Goal: Task Accomplishment & Management: Manage account settings

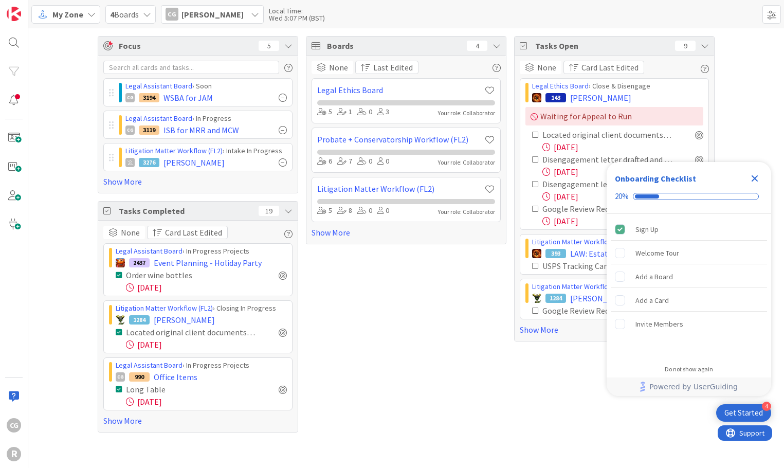
click at [758, 174] on icon "Close Checklist" at bounding box center [755, 178] width 12 height 12
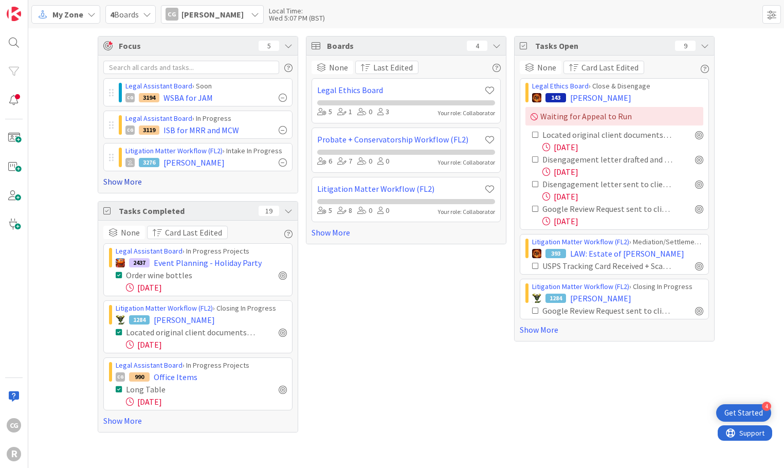
click at [133, 180] on link "Show More" at bounding box center [197, 181] width 189 height 12
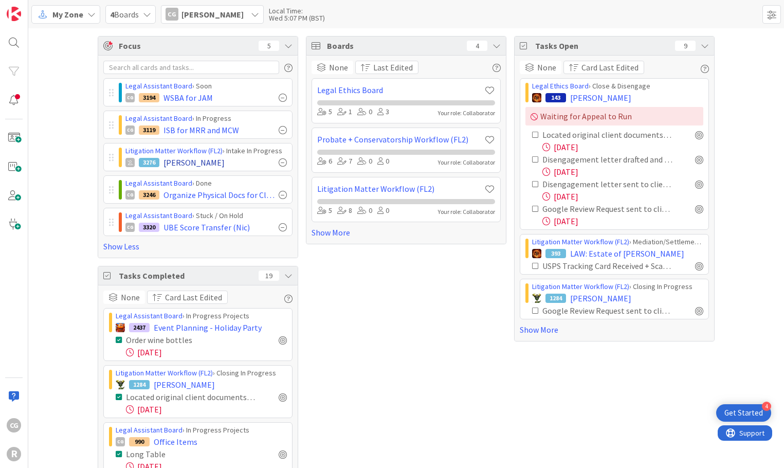
click at [249, 164] on div "3276 [PERSON_NAME]" at bounding box center [205, 162] width 161 height 12
click at [186, 148] on link "Litigation Matter Workflow (FL2)" at bounding box center [173, 150] width 97 height 9
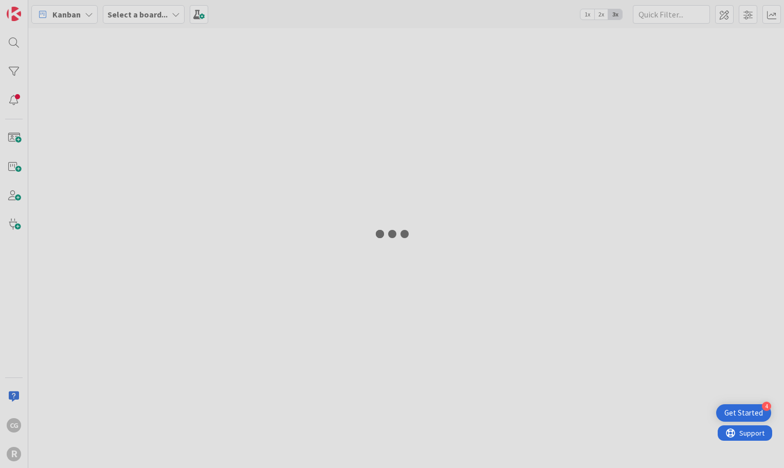
type input "[PERSON_NAME]"
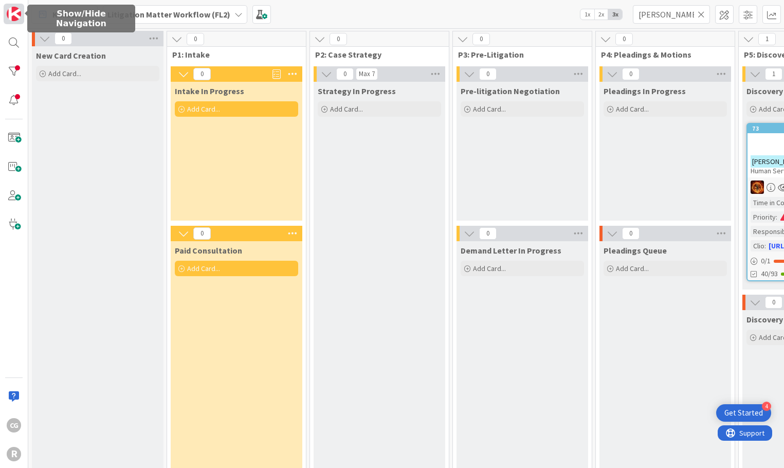
click at [13, 11] on img at bounding box center [14, 14] width 14 height 14
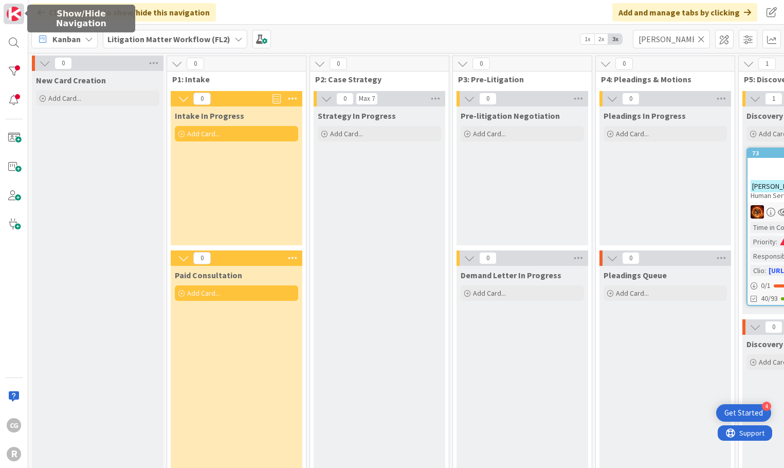
click at [17, 14] on img at bounding box center [14, 14] width 14 height 14
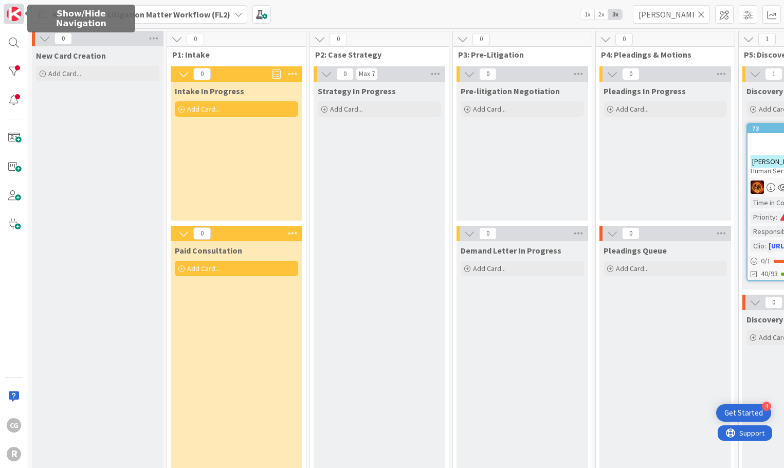
click at [18, 14] on img at bounding box center [14, 14] width 14 height 14
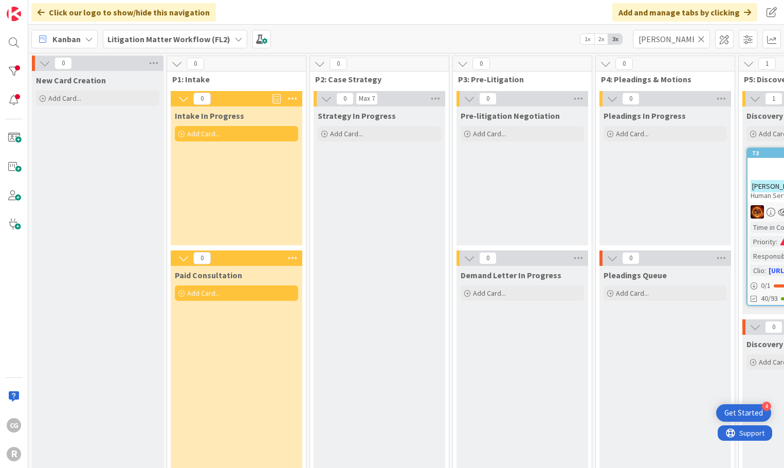
click at [93, 39] on div "Kanban" at bounding box center [64, 39] width 66 height 19
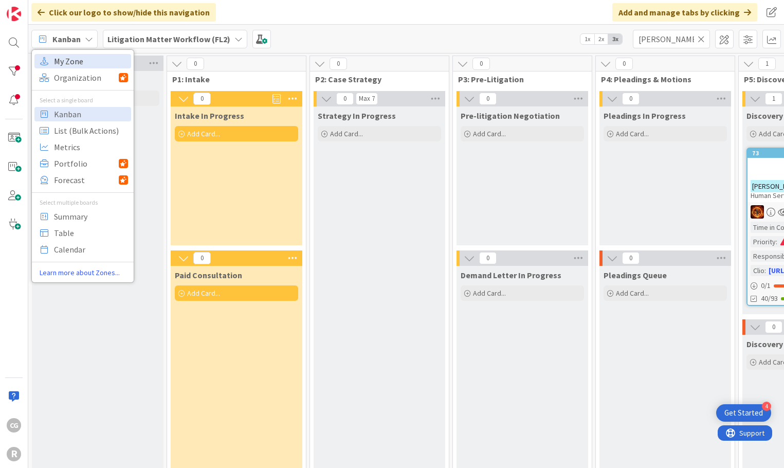
click at [87, 61] on span "My Zone" at bounding box center [91, 60] width 74 height 15
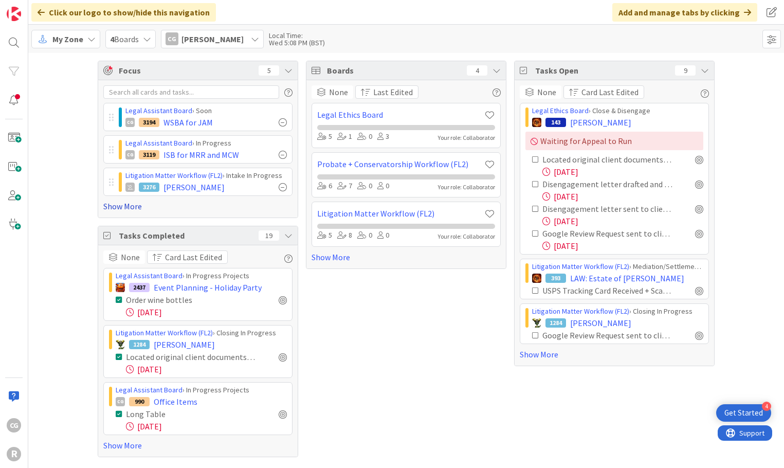
click at [122, 204] on link "Show More" at bounding box center [197, 206] width 189 height 12
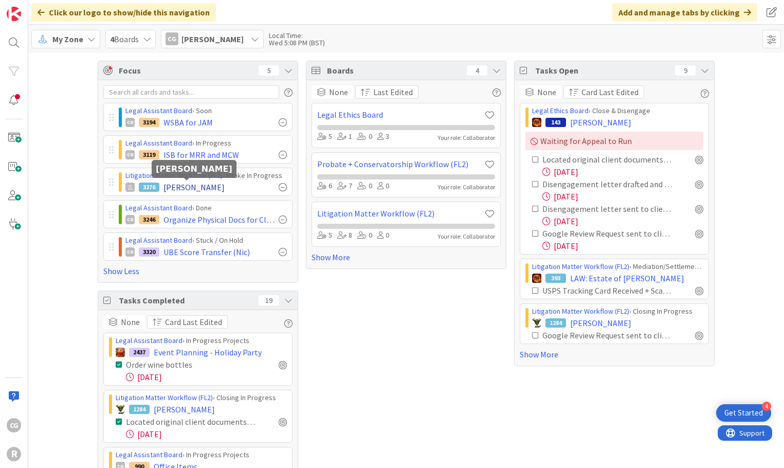
click at [212, 188] on span "[PERSON_NAME]" at bounding box center [194, 187] width 61 height 12
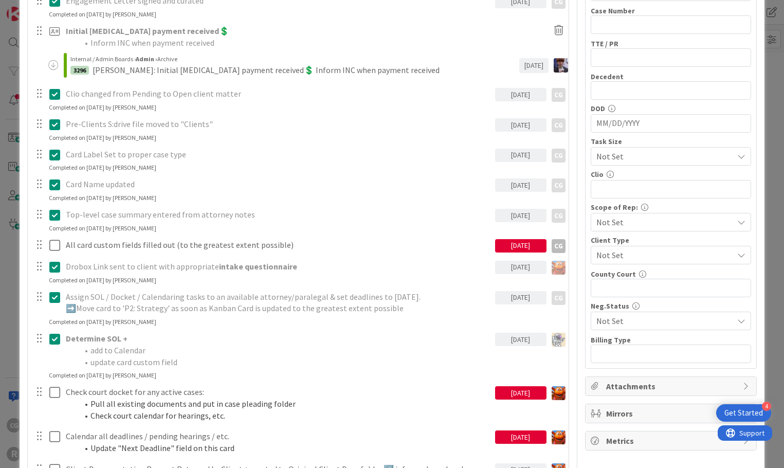
scroll to position [309, 0]
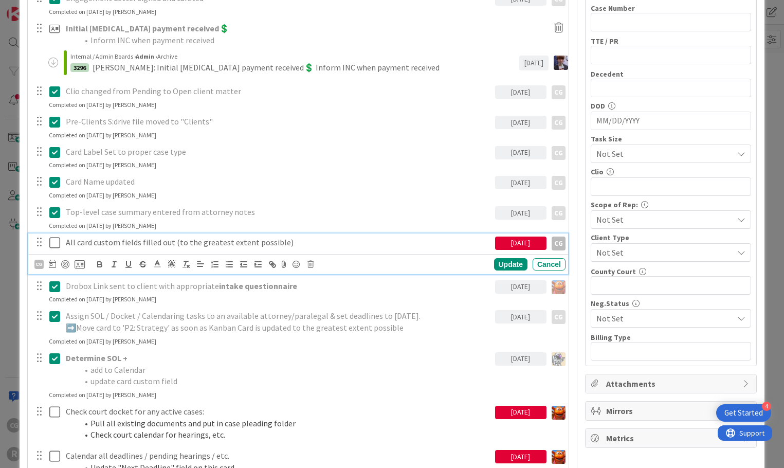
click at [55, 246] on icon at bounding box center [54, 243] width 11 height 12
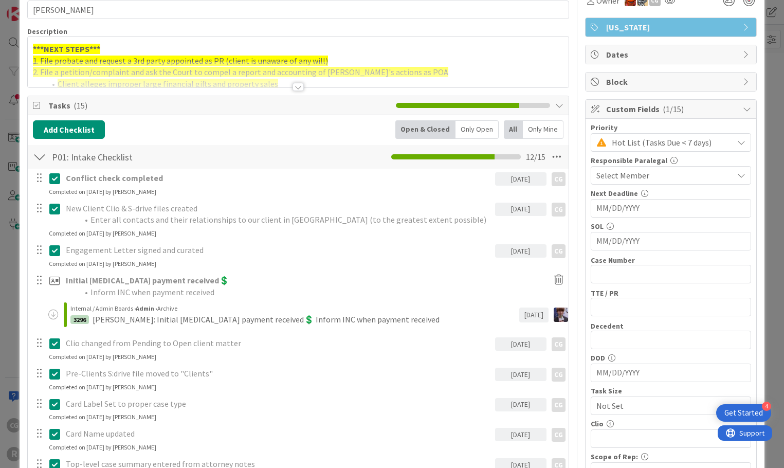
scroll to position [0, 0]
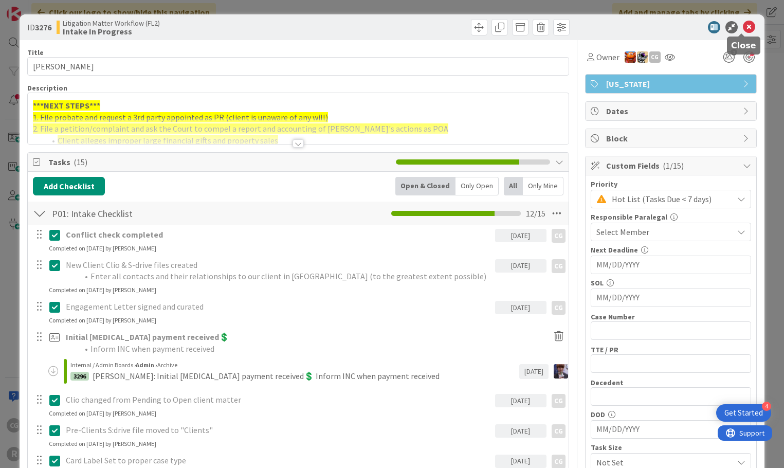
click at [743, 28] on icon at bounding box center [749, 27] width 12 height 12
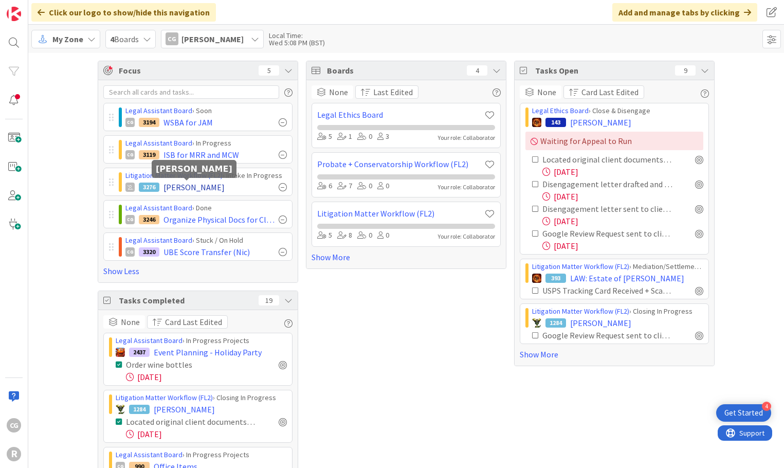
click at [181, 185] on span "[PERSON_NAME]" at bounding box center [194, 187] width 61 height 12
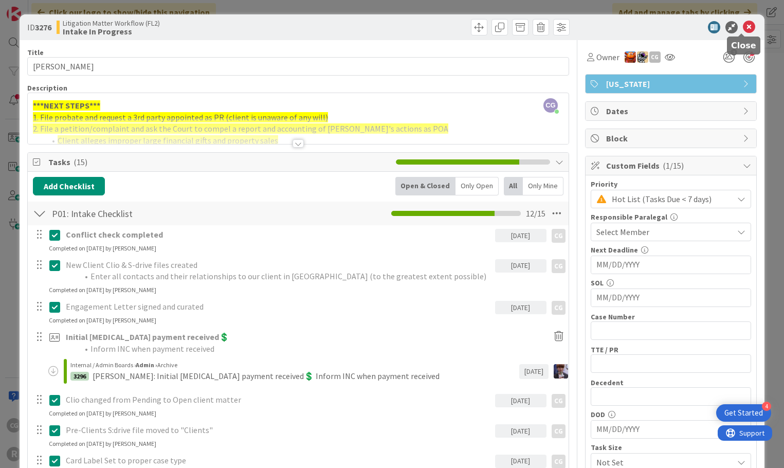
click at [744, 24] on icon at bounding box center [749, 27] width 12 height 12
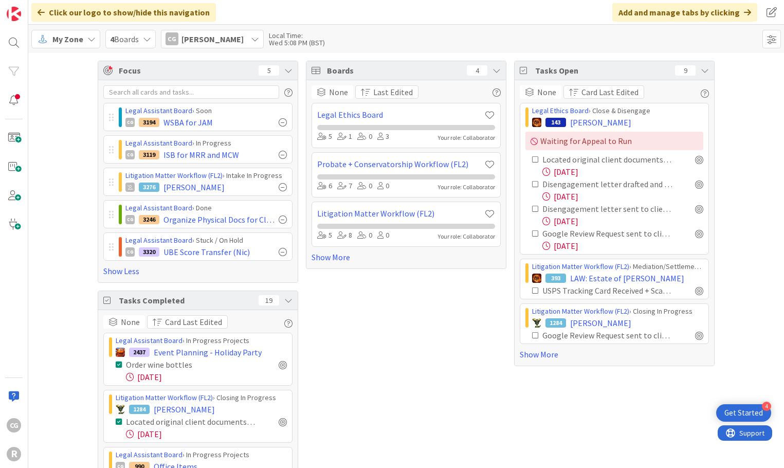
click at [124, 75] on span "Focus" at bounding box center [185, 70] width 132 height 12
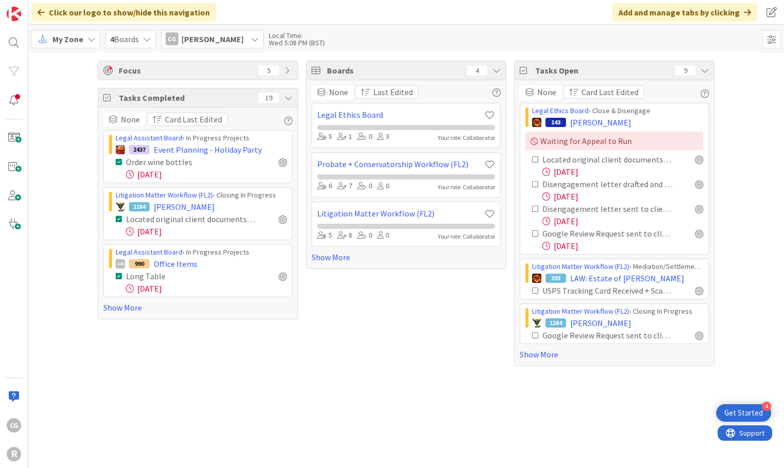
click at [124, 75] on span "Focus" at bounding box center [185, 70] width 132 height 12
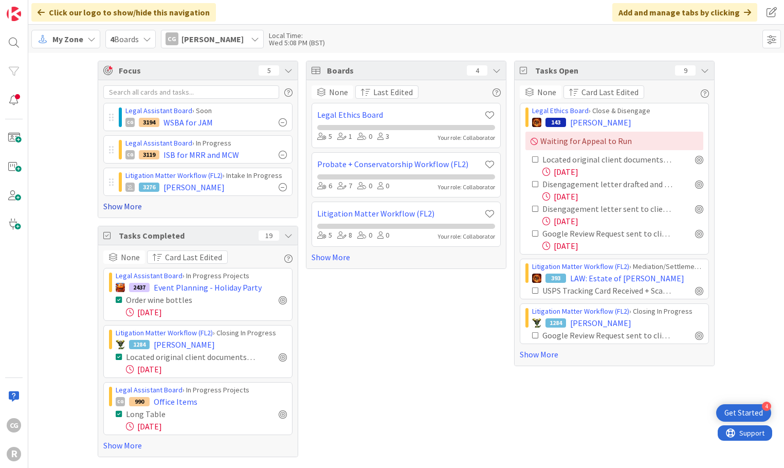
click at [118, 209] on link "Show More" at bounding box center [197, 206] width 189 height 12
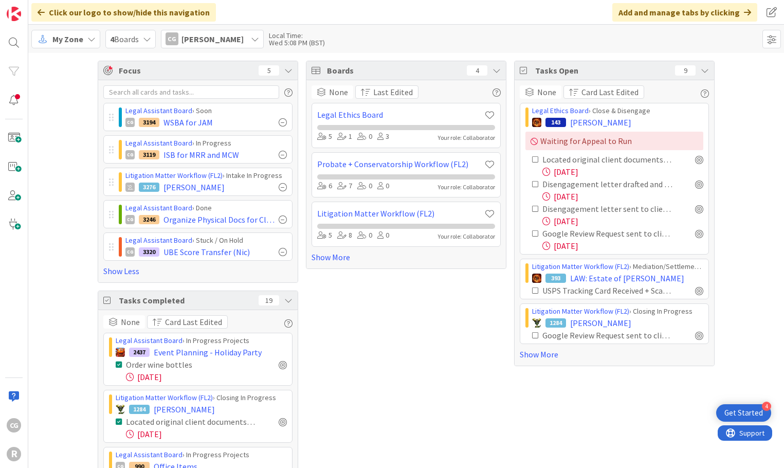
click at [85, 35] on div "My Zone" at bounding box center [65, 39] width 69 height 19
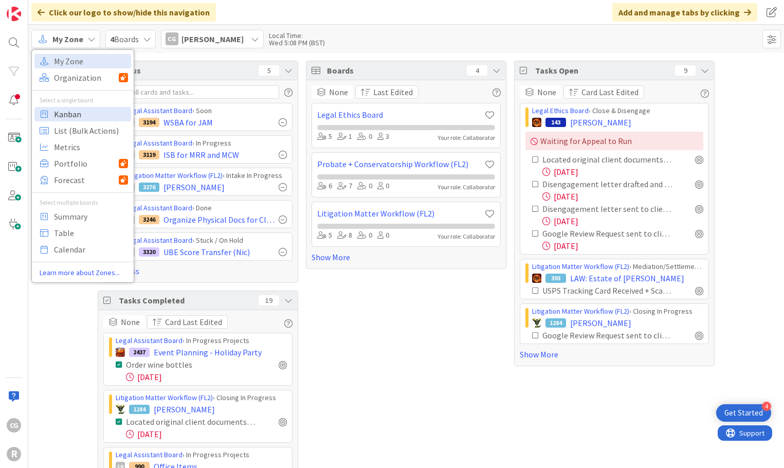
click at [75, 114] on span "Kanban" at bounding box center [91, 113] width 74 height 15
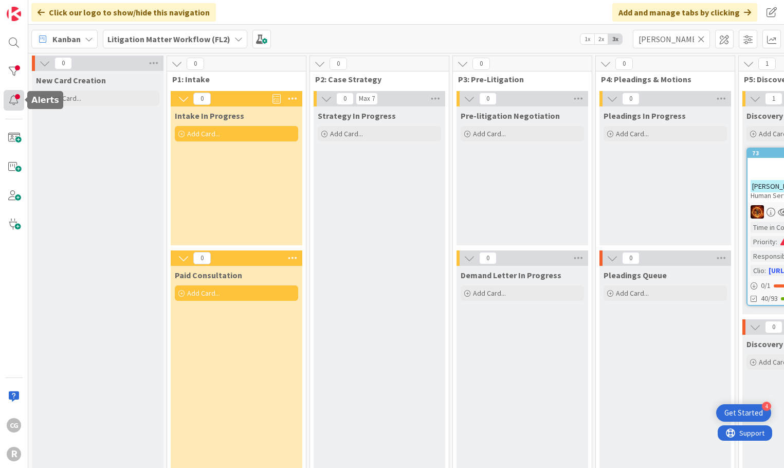
click at [16, 100] on div at bounding box center [14, 100] width 21 height 21
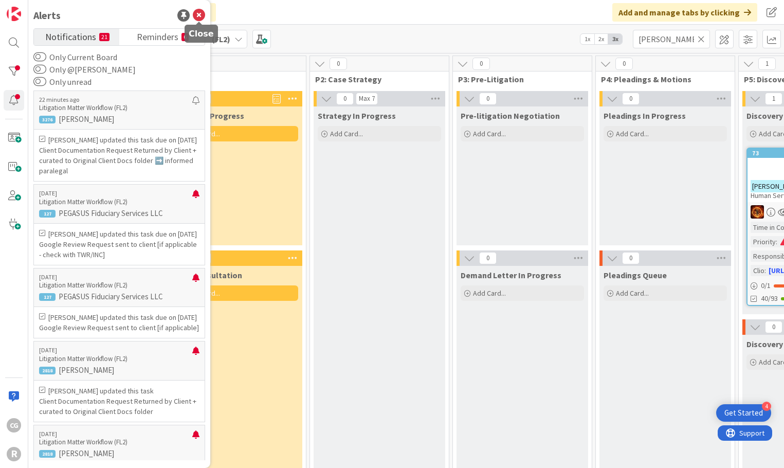
click at [192, 16] on div "Alerts" at bounding box center [119, 15] width 172 height 15
click at [194, 17] on icon at bounding box center [199, 15] width 12 height 12
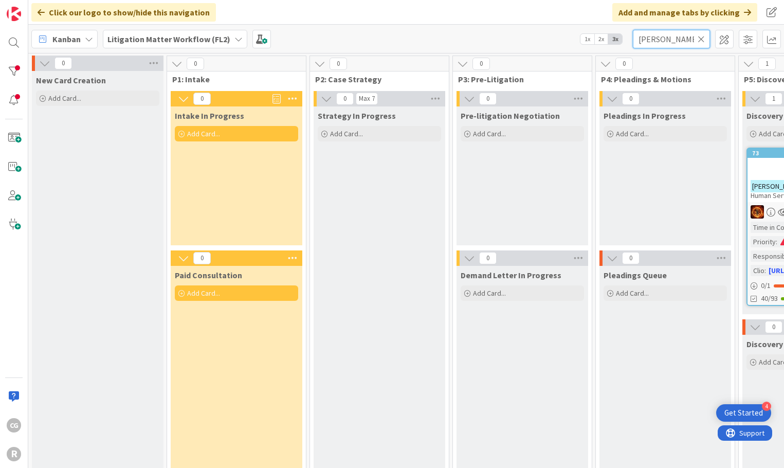
click at [696, 39] on input "[PERSON_NAME]" at bounding box center [671, 39] width 77 height 19
click at [702, 41] on icon at bounding box center [701, 38] width 7 height 9
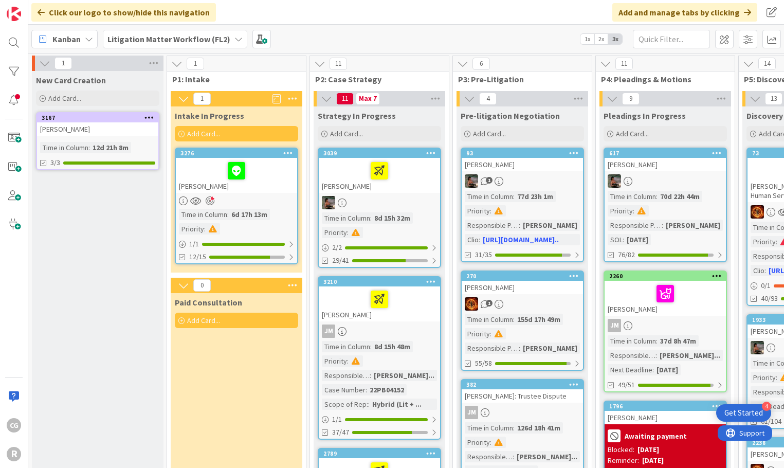
click at [212, 197] on icon at bounding box center [210, 200] width 9 height 9
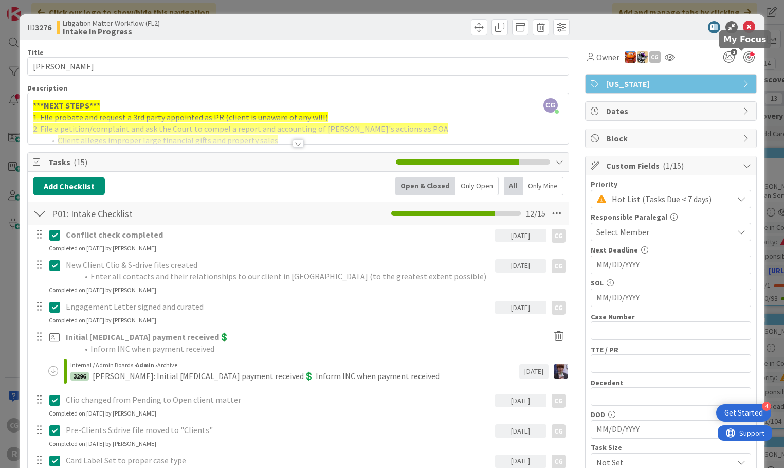
click at [744, 55] on div at bounding box center [749, 56] width 11 height 11
click at [743, 24] on icon at bounding box center [749, 27] width 12 height 12
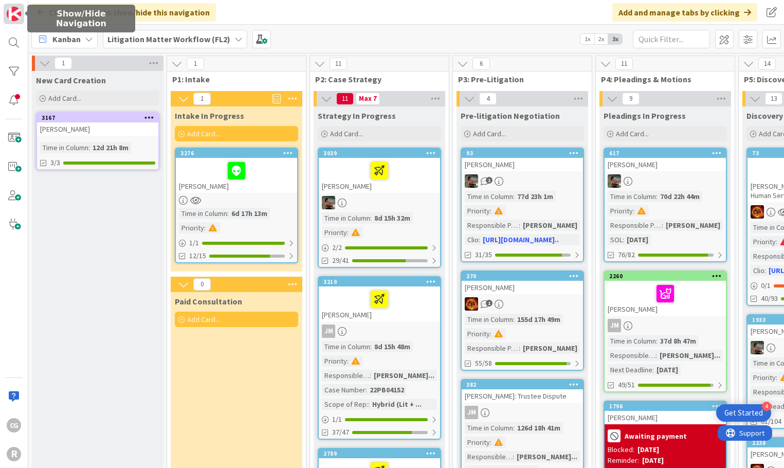
click at [23, 22] on link at bounding box center [14, 14] width 21 height 21
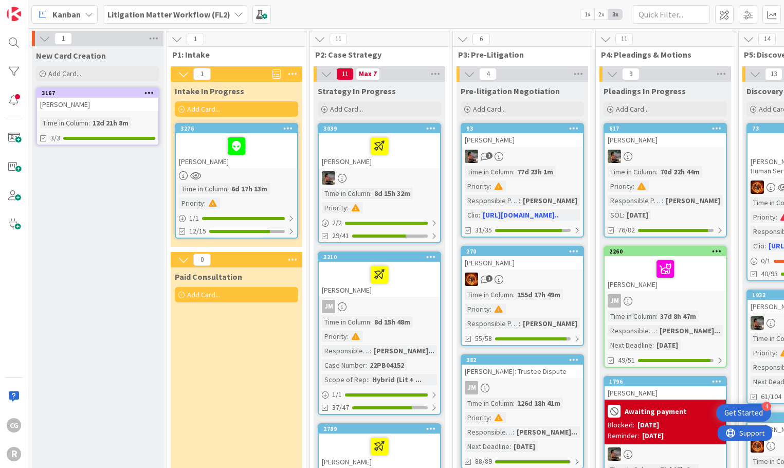
click at [65, 12] on span "Kanban" at bounding box center [66, 14] width 28 height 12
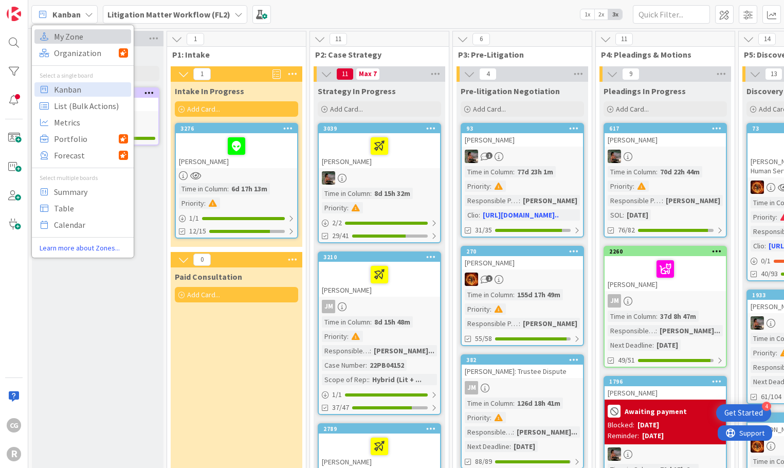
click at [68, 37] on span "My Zone" at bounding box center [91, 36] width 74 height 15
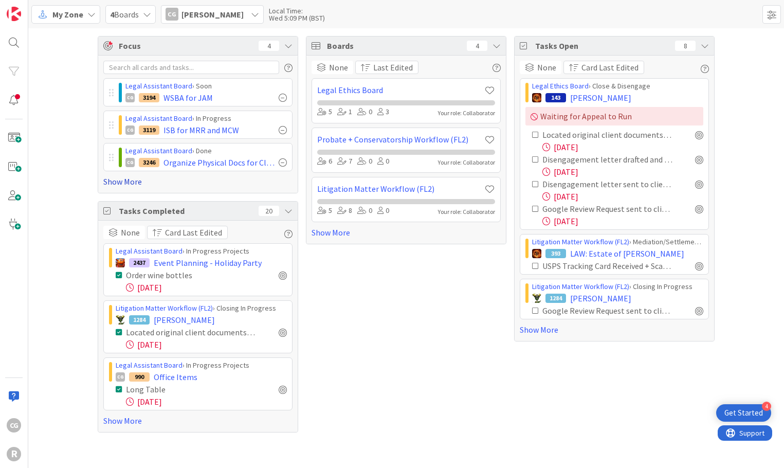
click at [110, 178] on link "Show More" at bounding box center [197, 181] width 189 height 12
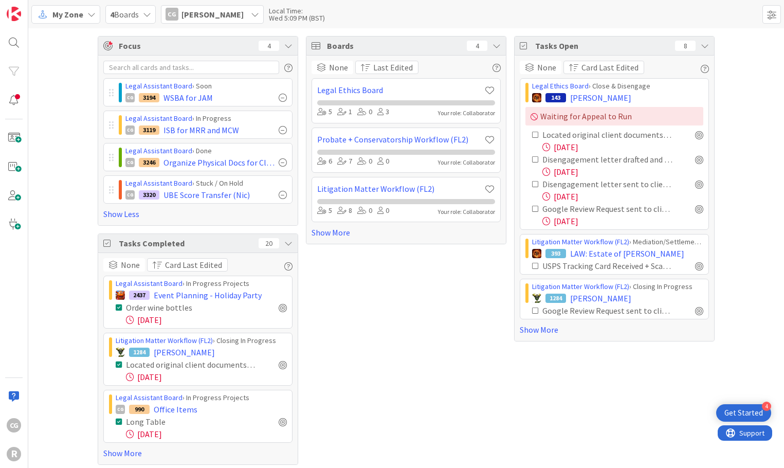
click at [60, 12] on span "My Zone" at bounding box center [67, 14] width 31 height 12
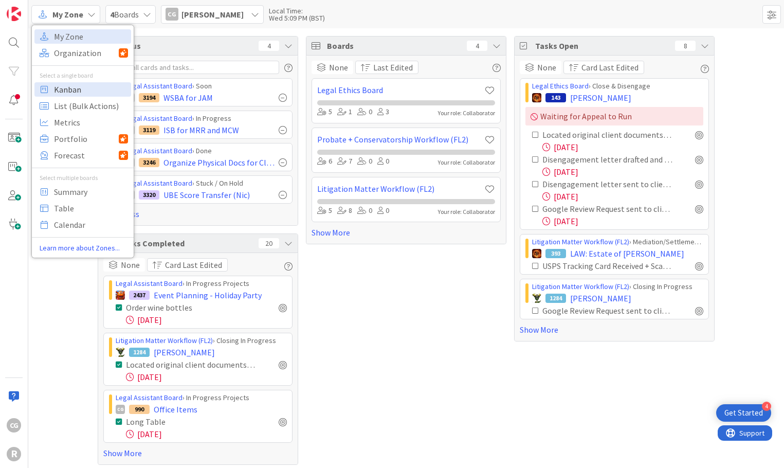
click at [64, 89] on span "Kanban" at bounding box center [91, 89] width 74 height 15
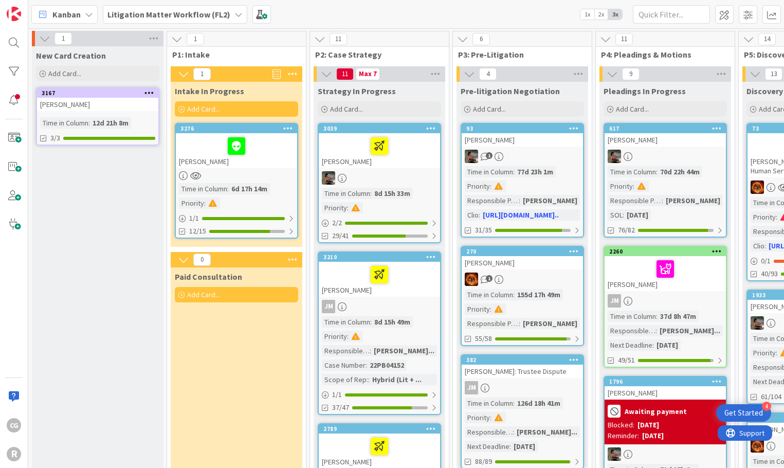
click at [167, 16] on b "Litigation Matter Workflow (FL2)" at bounding box center [168, 14] width 123 height 10
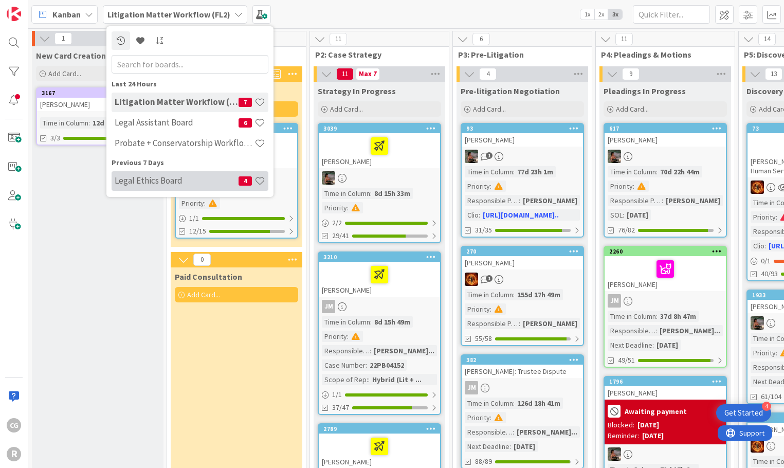
click at [170, 172] on div "Legal Ethics Board 4" at bounding box center [190, 181] width 157 height 20
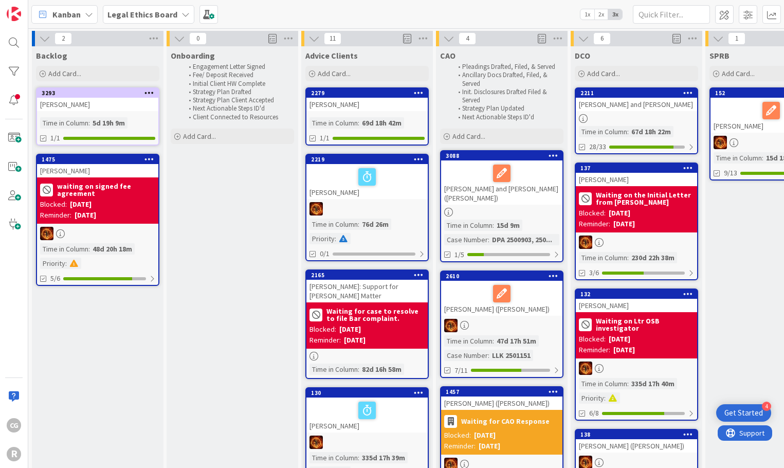
click at [155, 6] on div "Legal Ethics Board" at bounding box center [149, 14] width 92 height 19
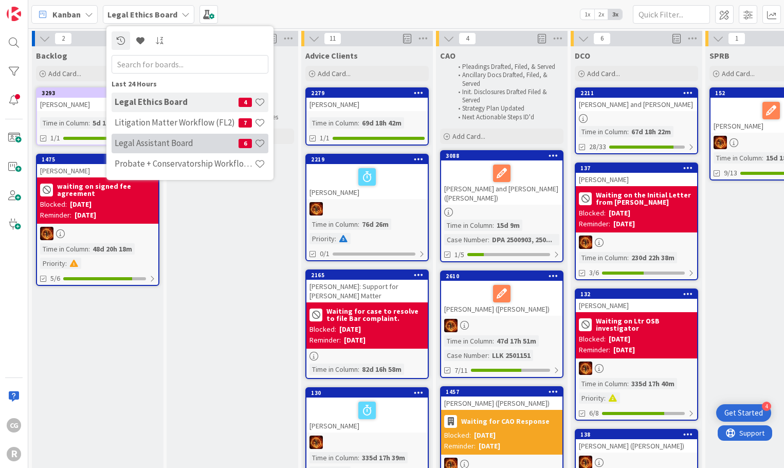
click at [147, 149] on div "Legal Assistant Board 6" at bounding box center [190, 144] width 157 height 20
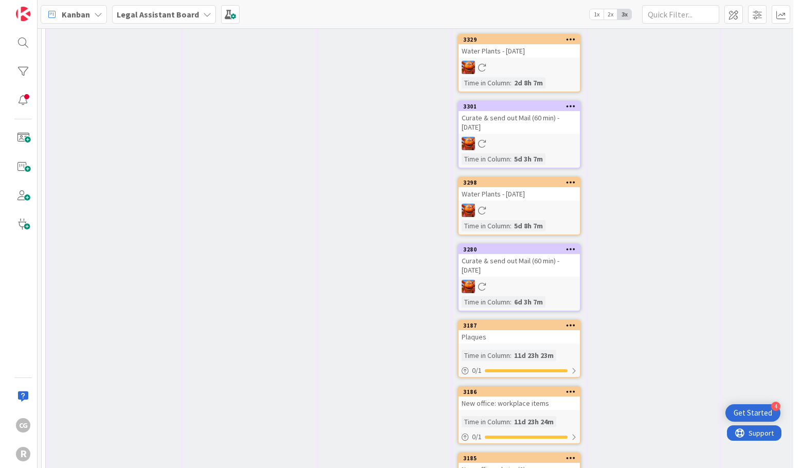
scroll to position [1201, 0]
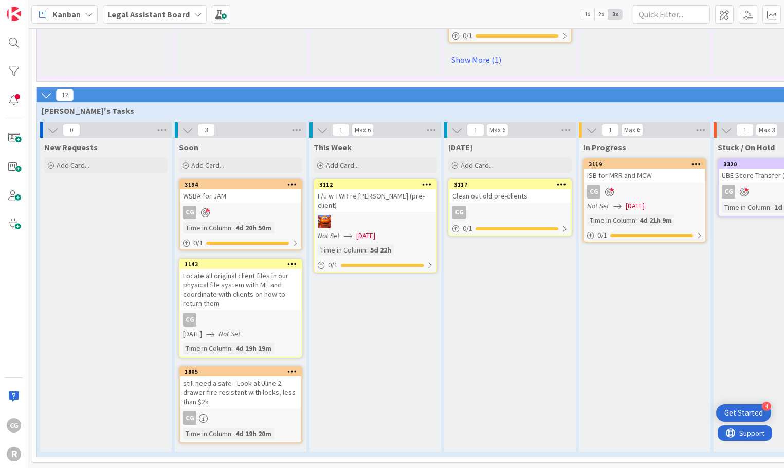
click at [477, 372] on div "[DATE] Add Card... 3117 Clean out old pre-clients CG 0 / 1" at bounding box center [510, 295] width 132 height 314
click at [491, 415] on div "[DATE] Add Card... 3117 Clean out old pre-clients CG 0 / 1" at bounding box center [510, 295] width 132 height 314
click at [784, 464] on div "31 Admin Projects + Tasks 6 Projects / Recurring Task Sets 0 Inbox / Triage - M…" at bounding box center [406, 248] width 756 height 440
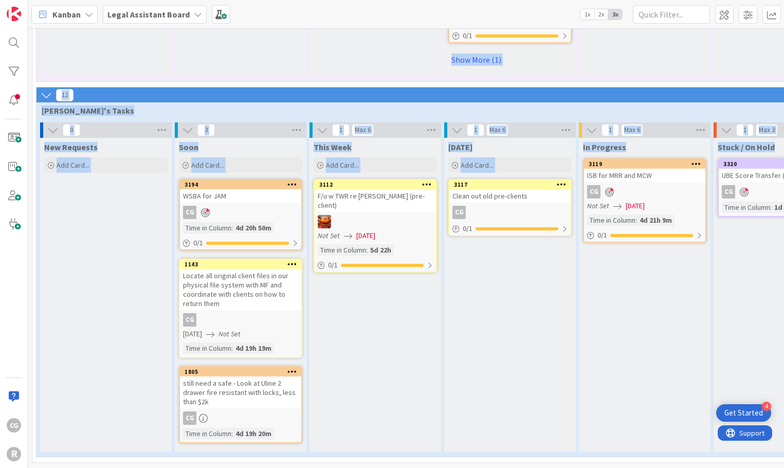
drag, startPoint x: 782, startPoint y: 463, endPoint x: 832, endPoint y: 456, distance: 49.9
click at [784, 456] on html "4 Get Started CG R Kanban Legal Assistant Board 1x 2x 3x 31 Admin Projects + Ta…" at bounding box center [392, 234] width 784 height 468
click at [597, 333] on div "In Progress 3119 ISB for MRR and MCW CG Not Set [DATE] Time in [GEOGRAPHIC_DATA…" at bounding box center [645, 295] width 132 height 314
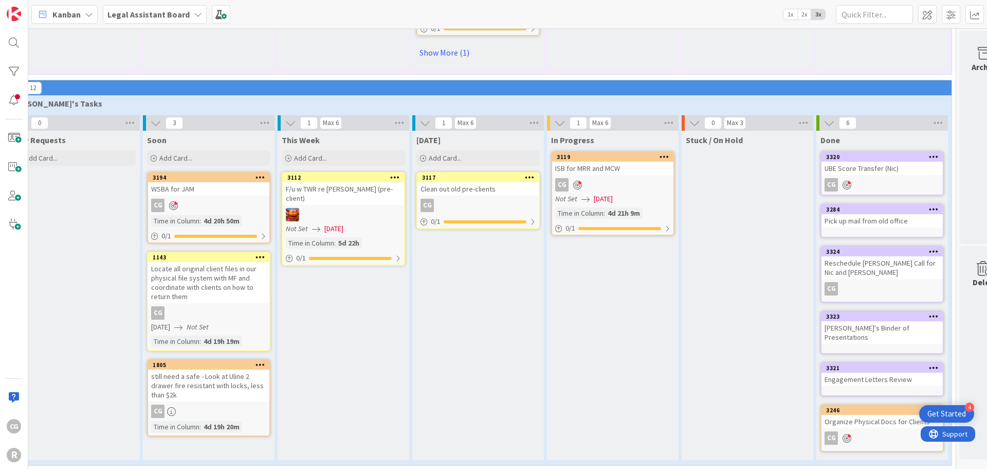
scroll to position [1200, 39]
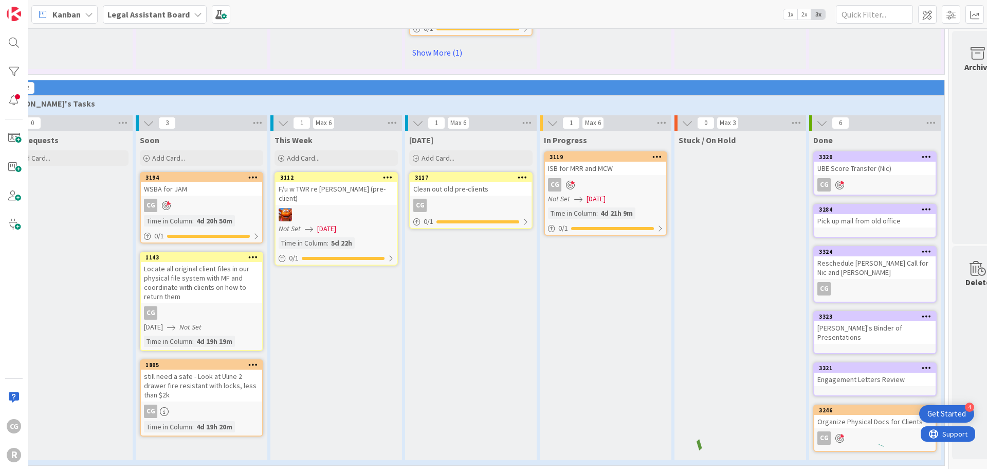
click at [784, 186] on icon at bounding box center [840, 185] width 9 height 9
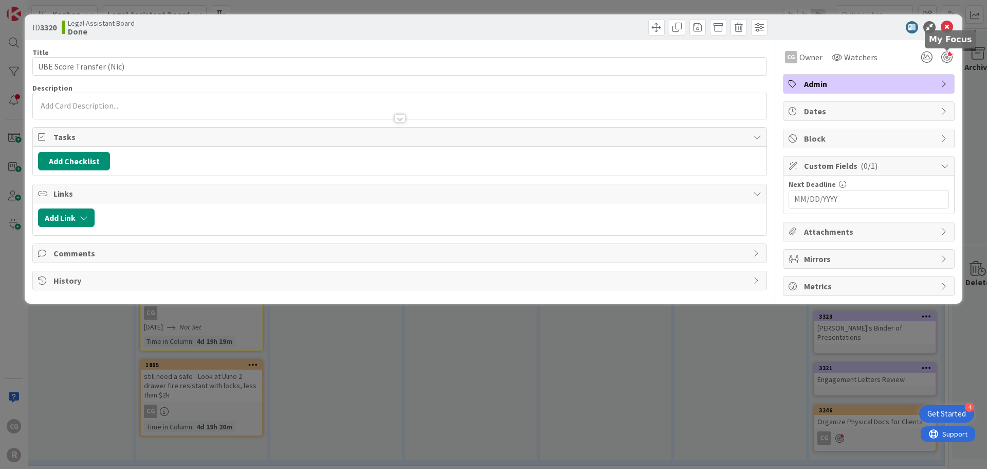
click at [784, 54] on div at bounding box center [947, 56] width 11 height 11
click at [784, 29] on icon at bounding box center [947, 27] width 12 height 12
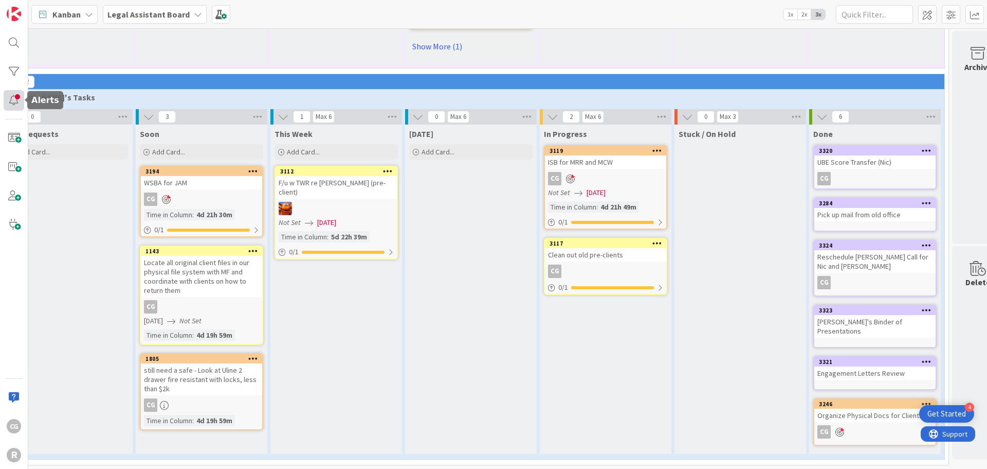
click at [14, 99] on div at bounding box center [14, 100] width 21 height 21
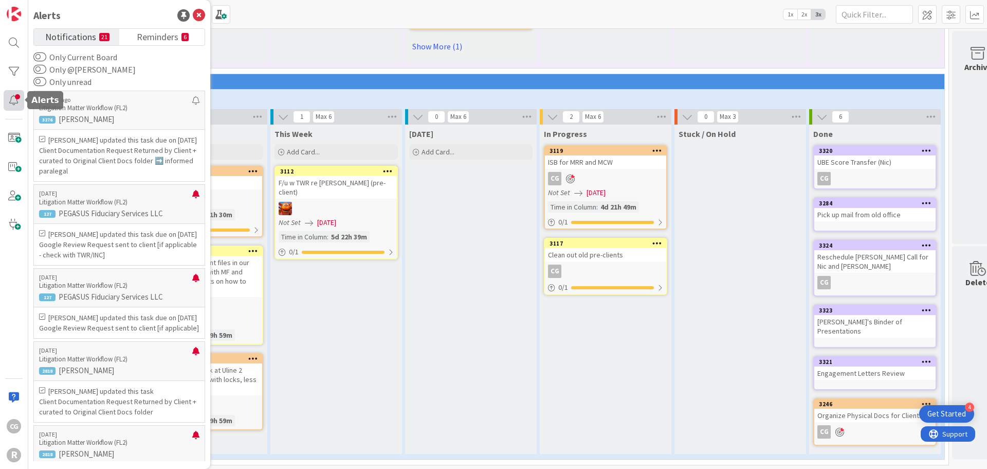
click at [14, 99] on div at bounding box center [14, 100] width 21 height 21
click at [141, 218] on p "PEGASUS Fiduciary Services LLC" at bounding box center [119, 213] width 160 height 9
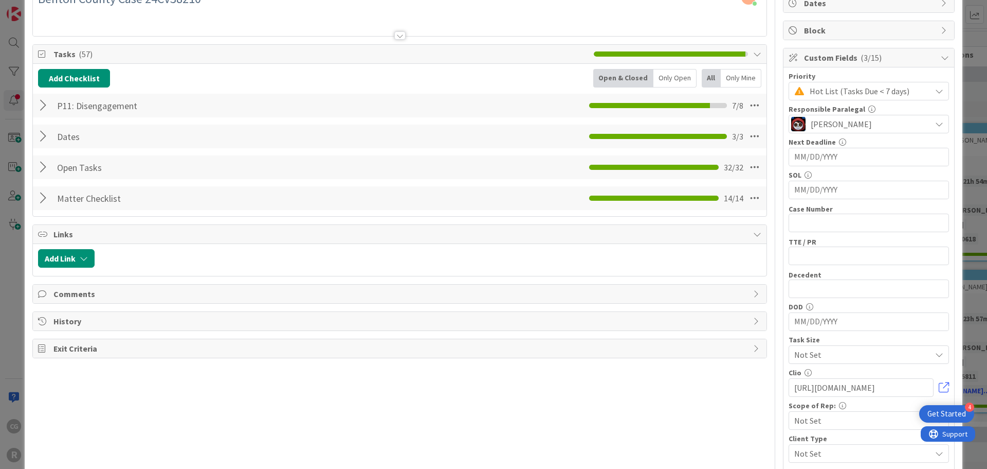
scroll to position [154, 0]
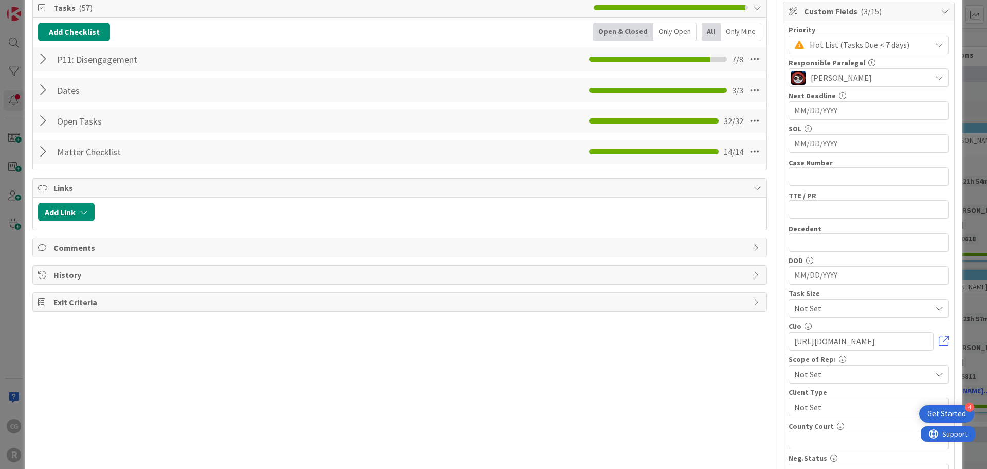
click at [43, 122] on div at bounding box center [44, 121] width 13 height 19
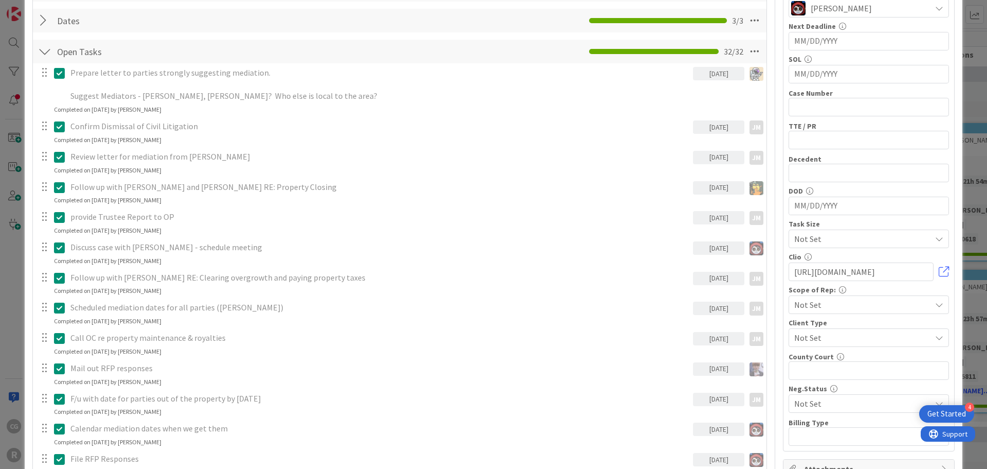
scroll to position [55, 0]
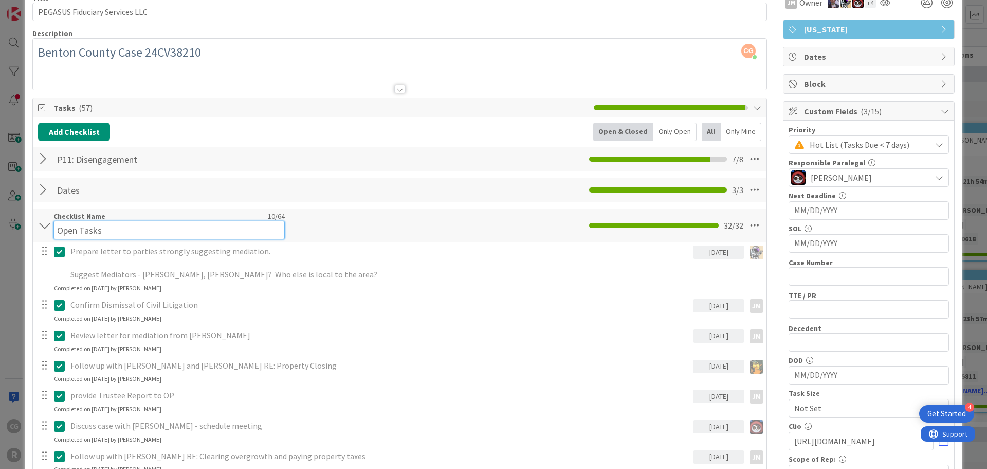
click at [57, 216] on div "Checklist Name 10 / 64 Open Tasks" at bounding box center [168, 225] width 231 height 28
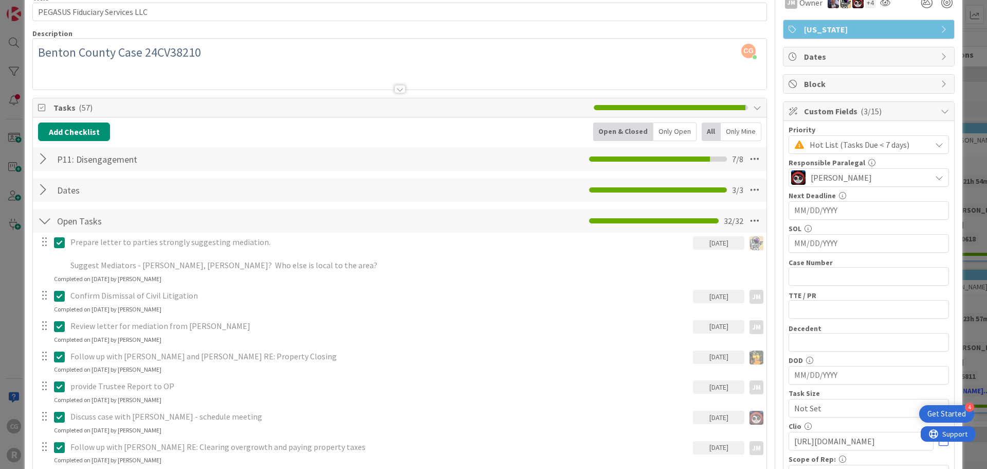
click at [38, 223] on div at bounding box center [44, 220] width 13 height 19
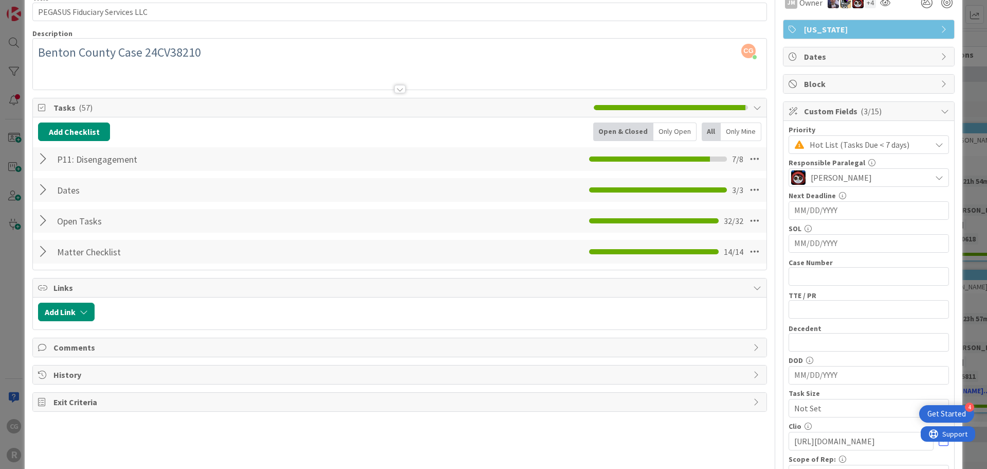
click at [41, 150] on div at bounding box center [44, 159] width 13 height 19
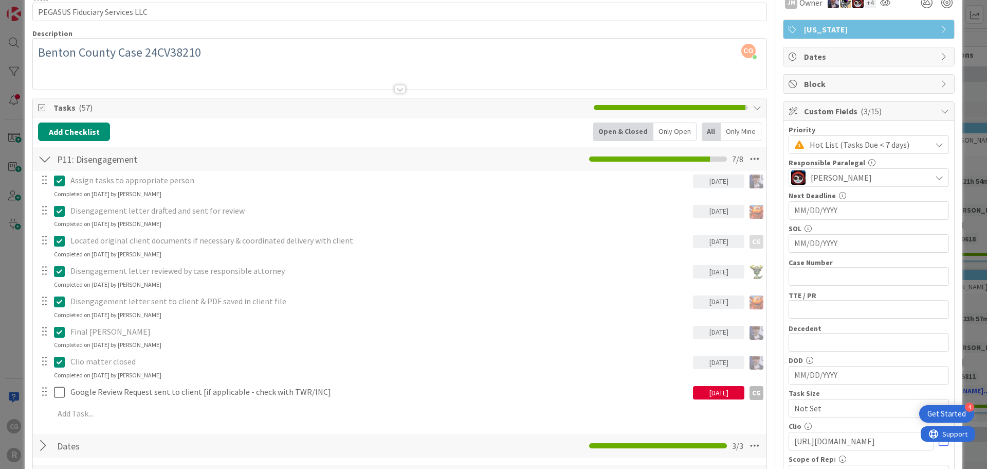
click at [47, 398] on div at bounding box center [44, 391] width 13 height 15
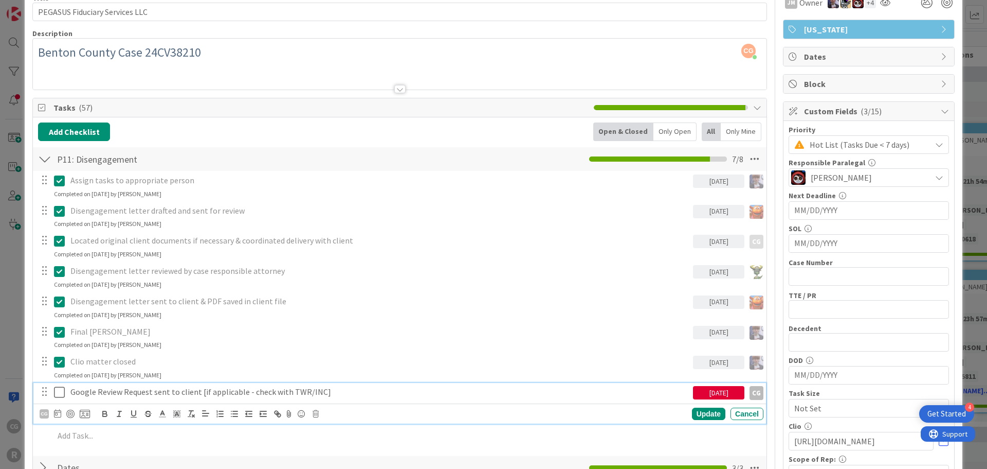
click at [59, 395] on icon at bounding box center [59, 392] width 11 height 12
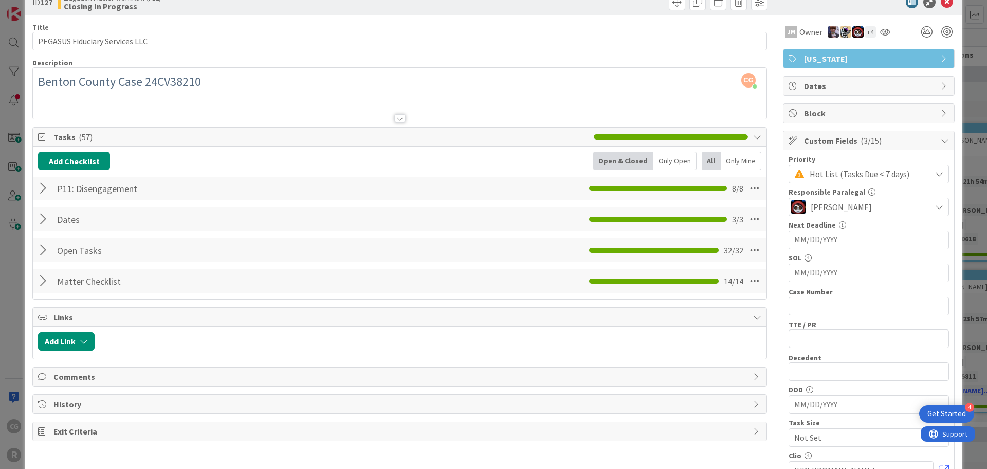
scroll to position [0, 0]
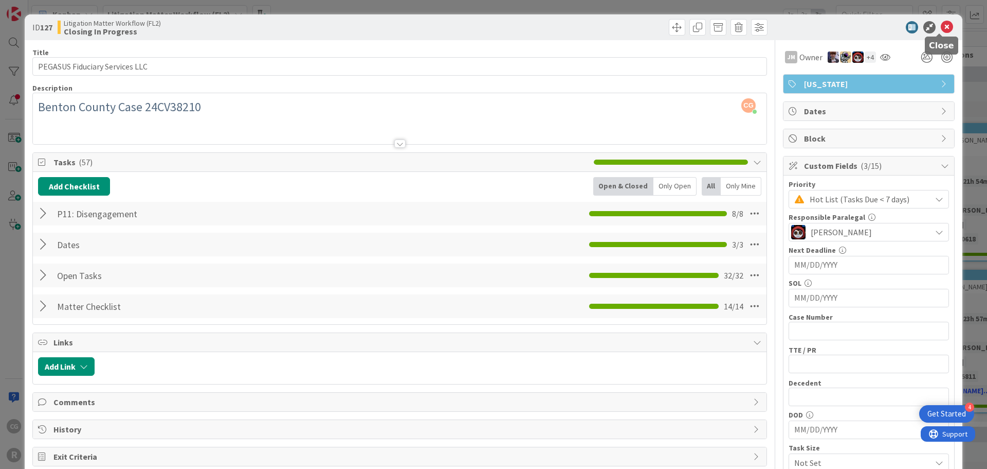
click at [784, 27] on icon at bounding box center [947, 27] width 12 height 12
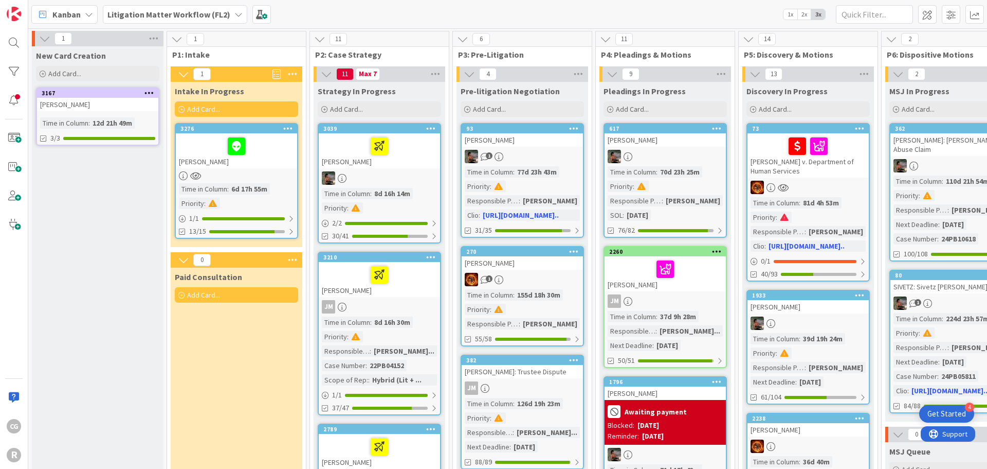
click at [59, 13] on span "Kanban" at bounding box center [66, 14] width 28 height 12
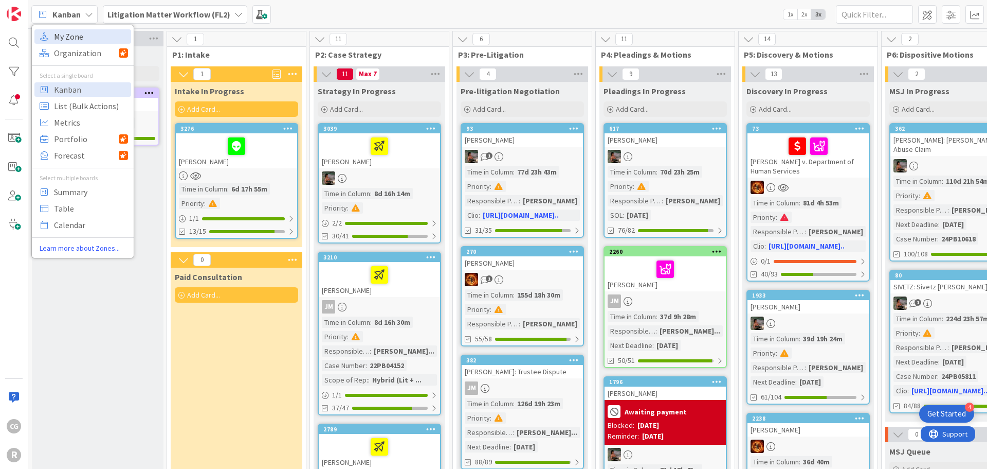
click at [82, 35] on span "My Zone" at bounding box center [91, 36] width 74 height 15
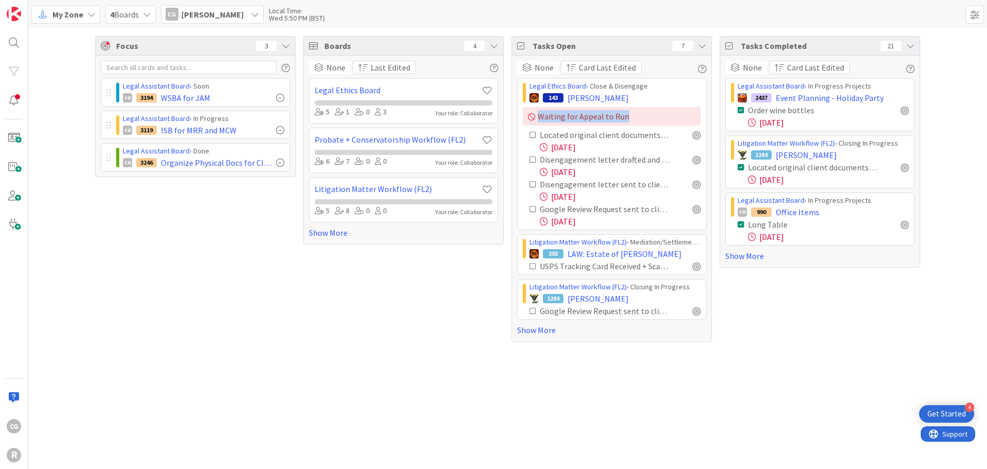
drag, startPoint x: 647, startPoint y: 112, endPoint x: 528, endPoint y: 115, distance: 118.8
click at [528, 115] on div "Waiting for Appeal to Run" at bounding box center [612, 116] width 178 height 19
click at [543, 330] on link "Show More" at bounding box center [611, 329] width 189 height 12
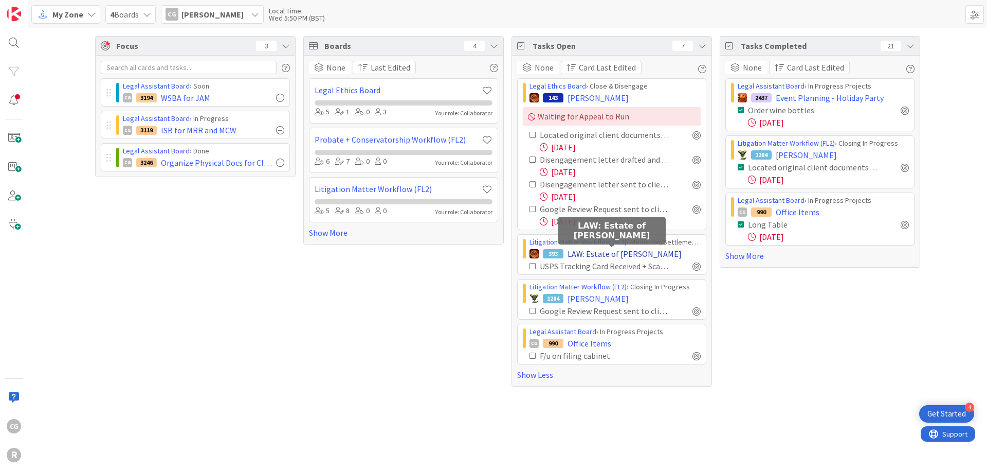
click at [635, 249] on span "LAW: Estate of [PERSON_NAME]" at bounding box center [625, 253] width 114 height 12
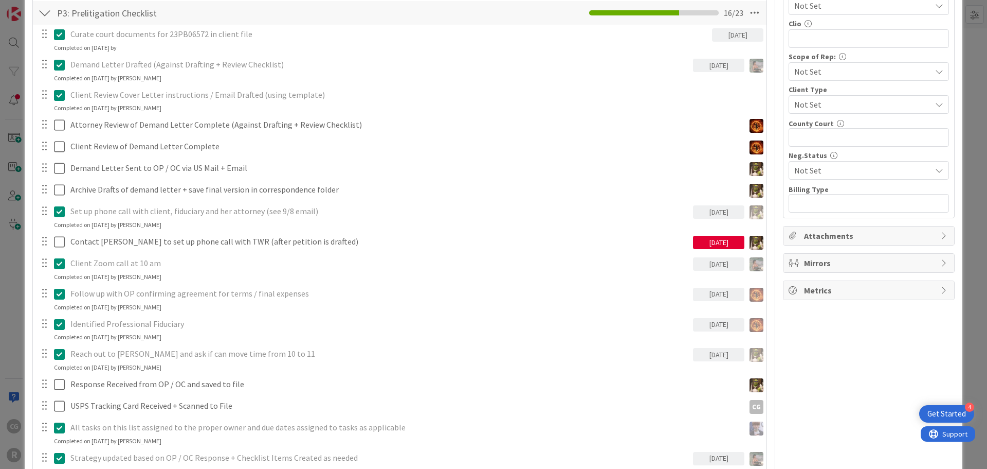
scroll to position [463, 0]
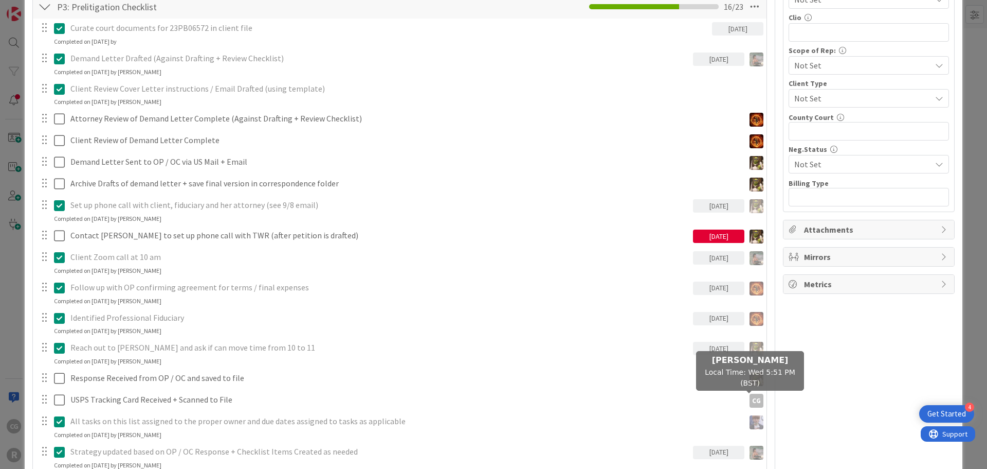
click at [751, 398] on div "CG" at bounding box center [757, 400] width 14 height 14
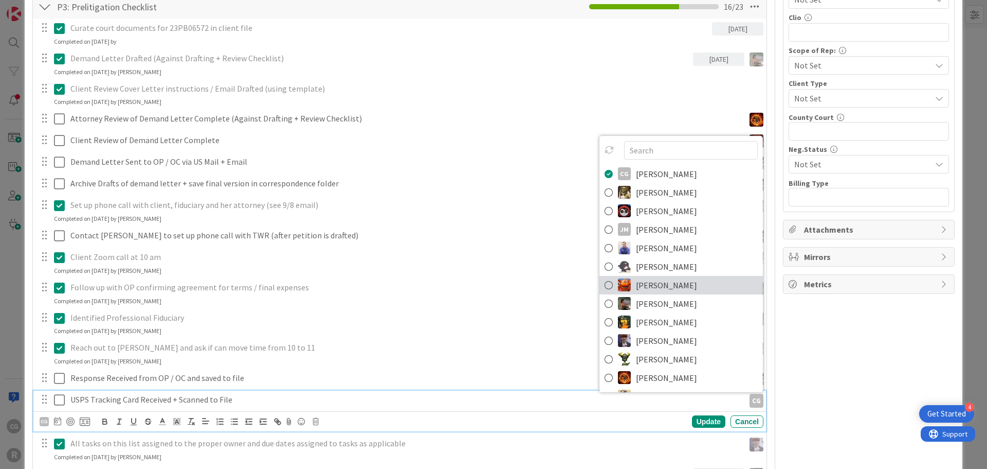
click at [643, 279] on span "[PERSON_NAME]" at bounding box center [666, 284] width 61 height 15
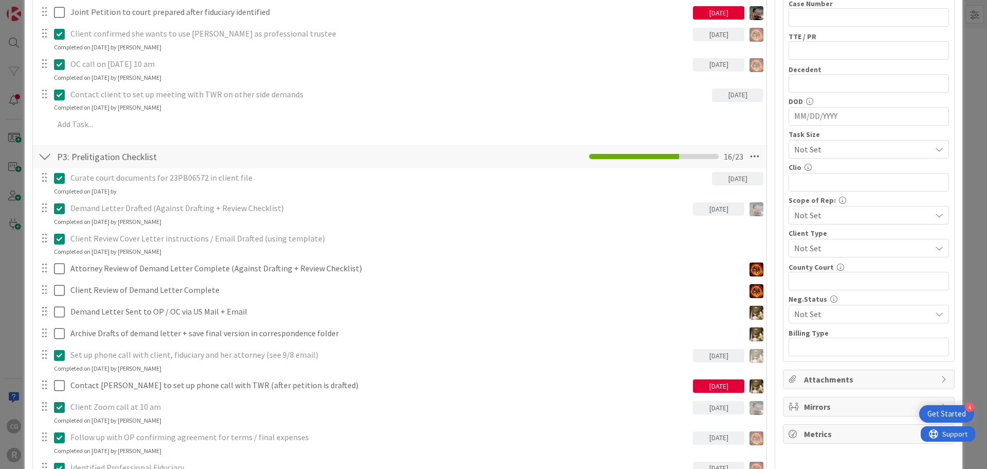
scroll to position [0, 0]
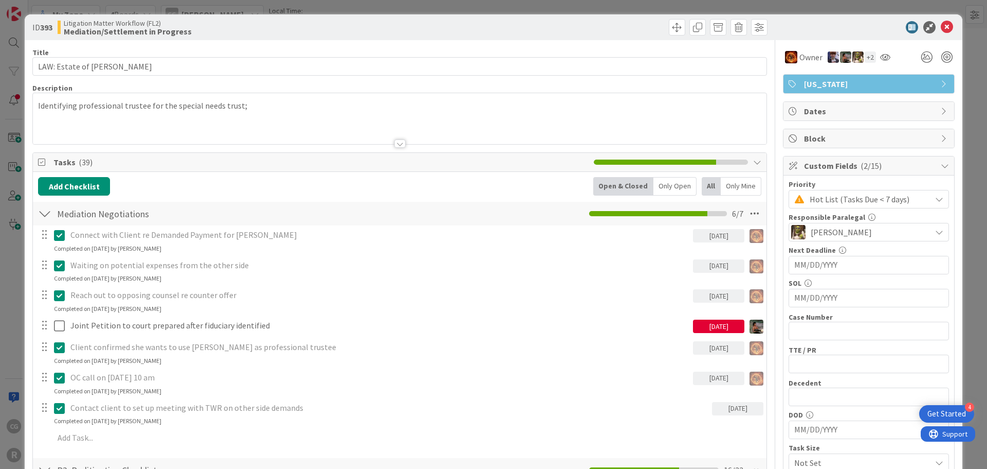
click at [784, 29] on div at bounding box center [864, 27] width 182 height 12
click at [784, 27] on icon at bounding box center [947, 27] width 12 height 12
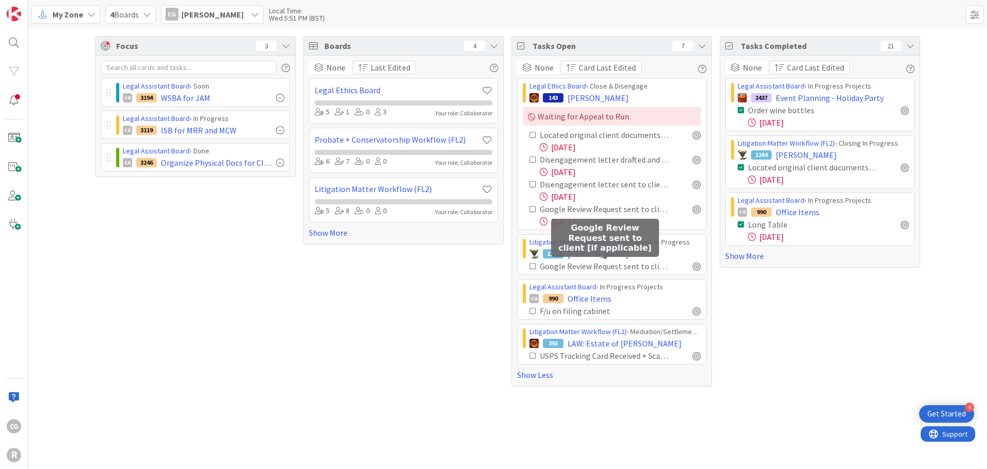
click at [615, 265] on div "Google Review Request sent to client [if applicable]" at bounding box center [605, 266] width 130 height 12
click at [609, 255] on span "[PERSON_NAME]" at bounding box center [598, 253] width 61 height 12
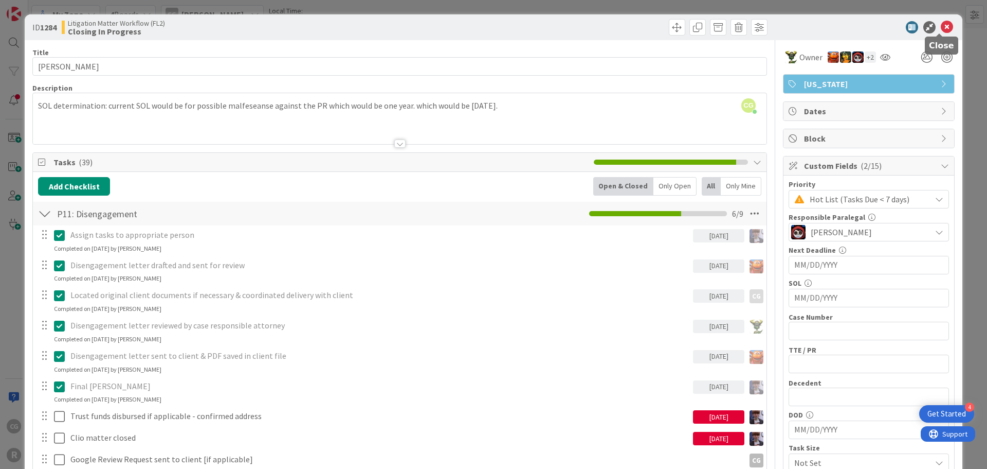
click at [784, 26] on icon at bounding box center [947, 27] width 12 height 12
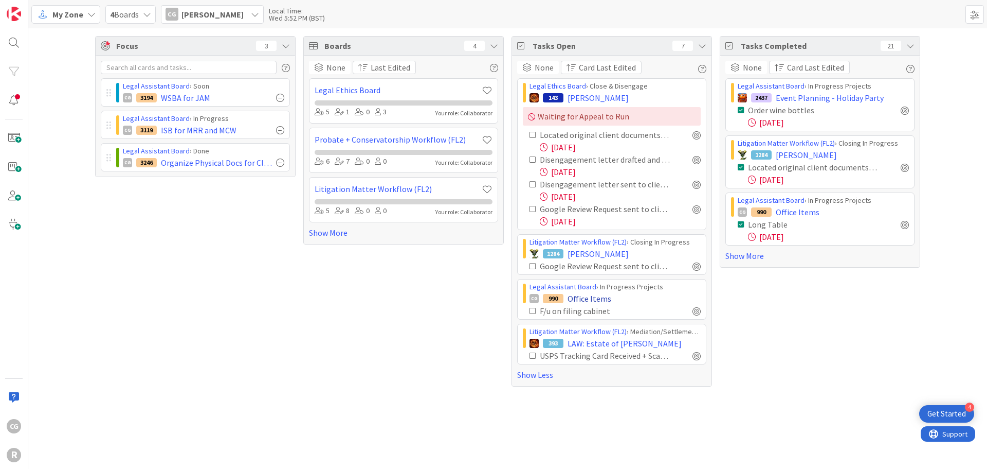
click at [650, 301] on div "CG 990 Office Items" at bounding box center [615, 298] width 171 height 12
click at [605, 302] on span "Office Items" at bounding box center [590, 298] width 44 height 12
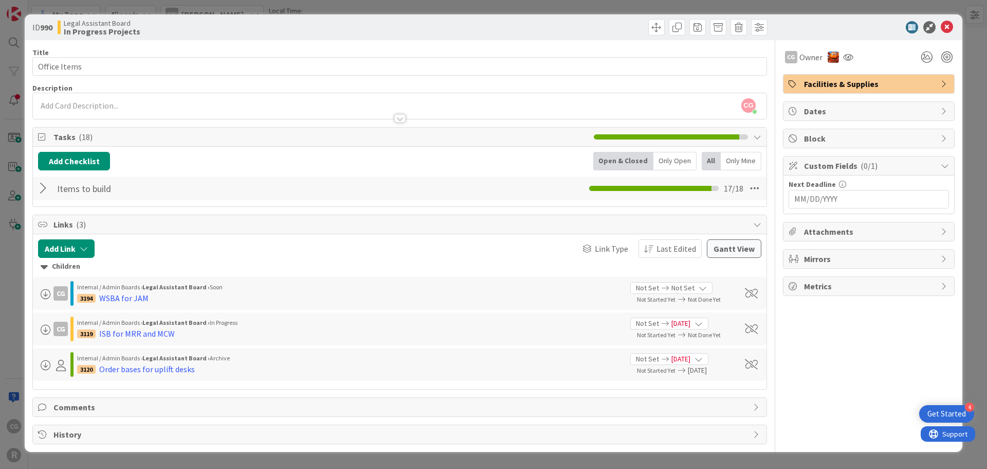
click at [49, 186] on div at bounding box center [44, 188] width 13 height 19
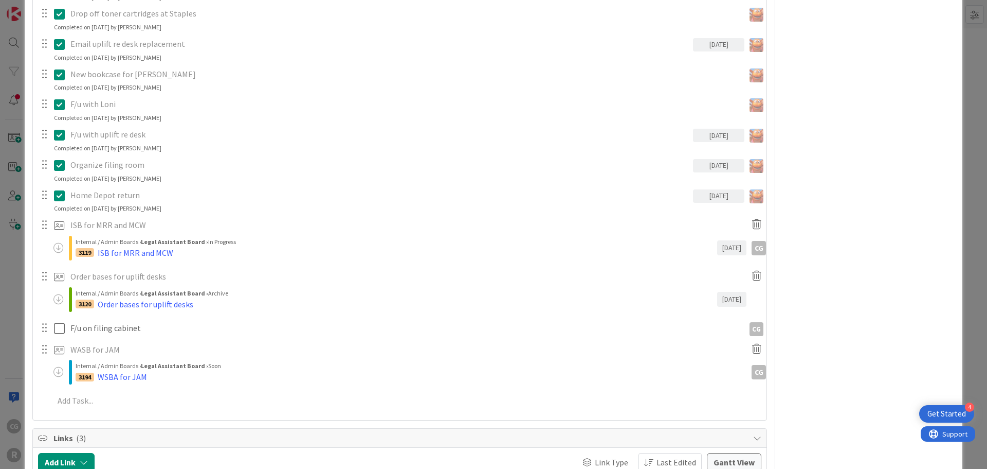
scroll to position [514, 0]
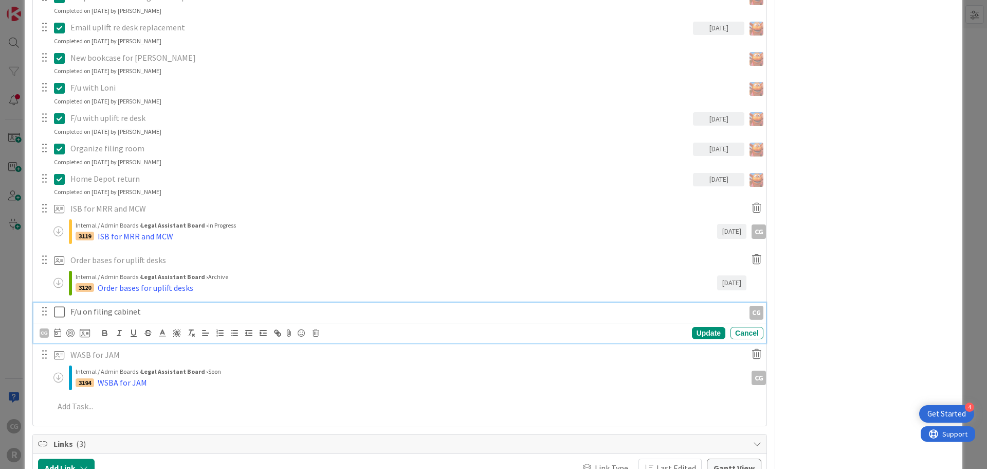
click at [99, 315] on p "F/u on filing cabinet" at bounding box center [405, 311] width 670 height 12
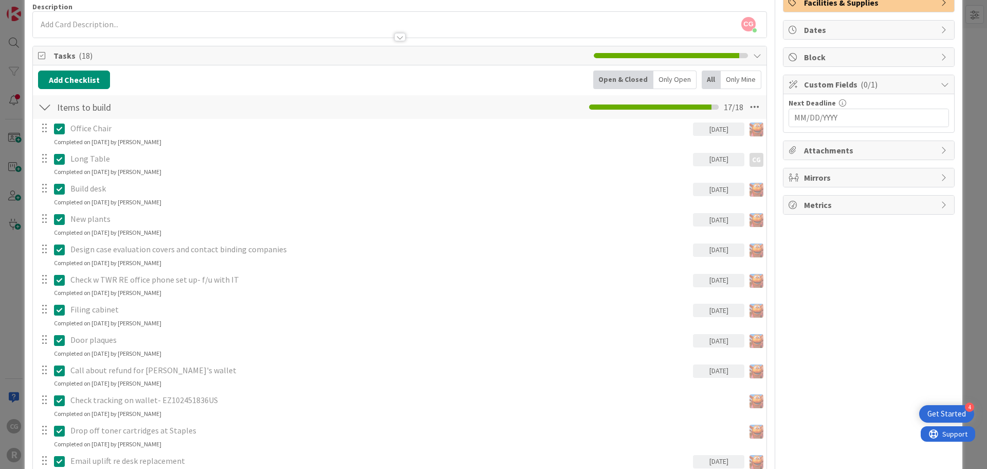
scroll to position [0, 0]
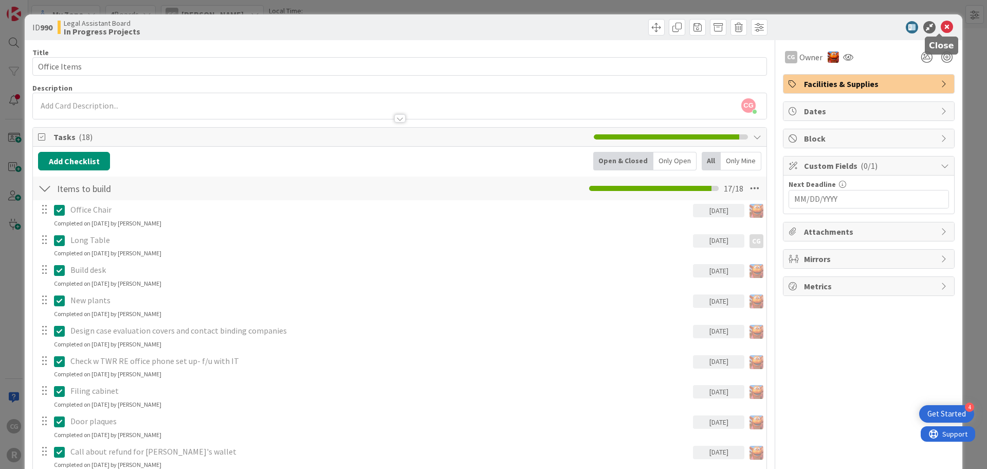
click at [784, 26] on icon at bounding box center [947, 27] width 12 height 12
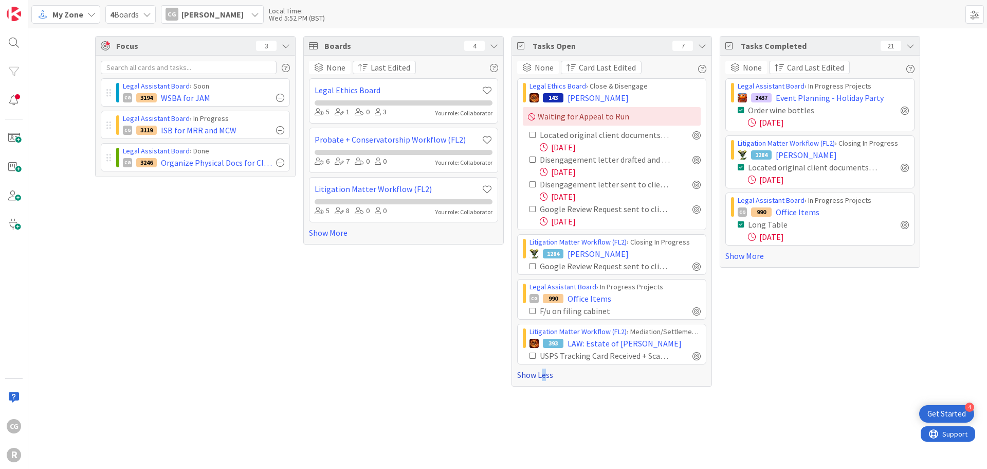
click at [544, 375] on link "Show Less" at bounding box center [611, 374] width 189 height 12
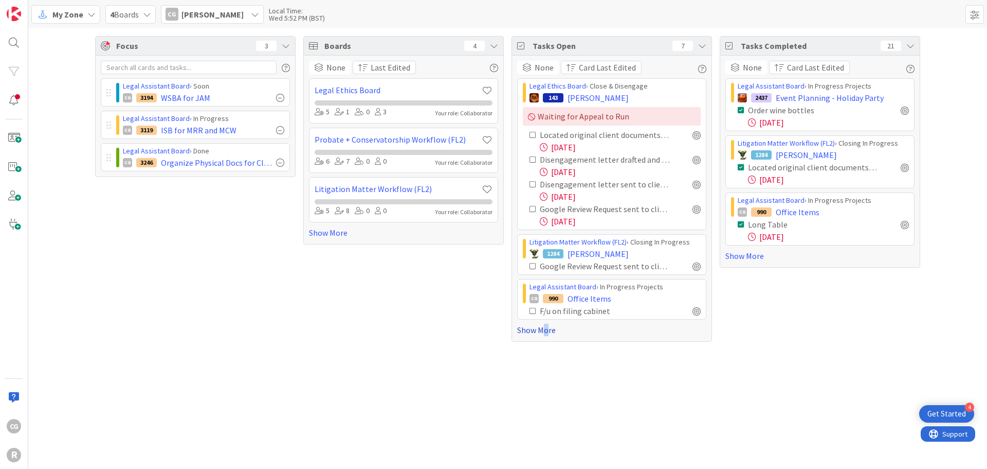
click at [545, 327] on link "Show More" at bounding box center [611, 329] width 189 height 12
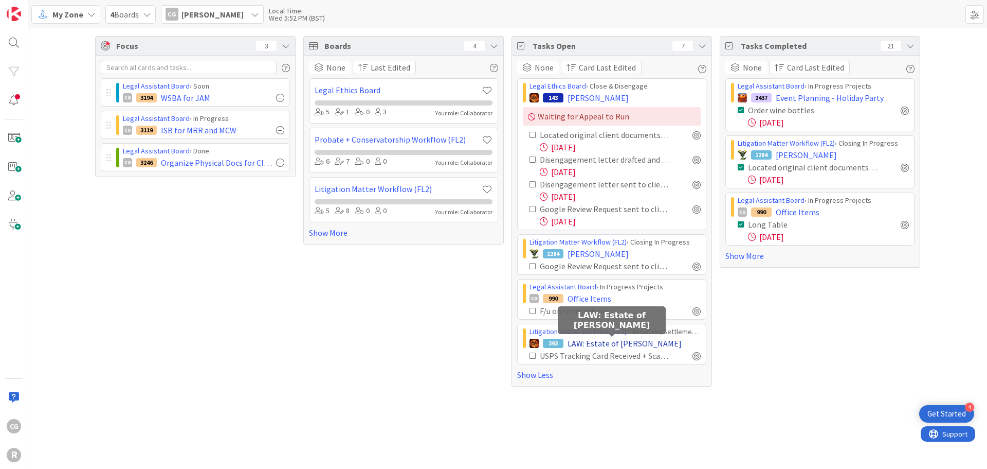
click at [613, 345] on span "LAW: Estate of [PERSON_NAME]" at bounding box center [625, 343] width 114 height 12
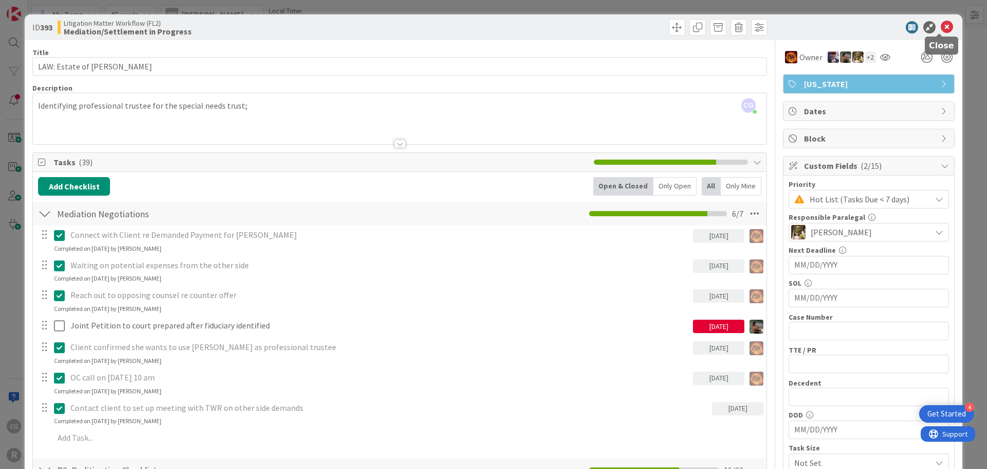
click at [784, 28] on icon at bounding box center [947, 27] width 12 height 12
